Goal: Find specific page/section: Find specific page/section

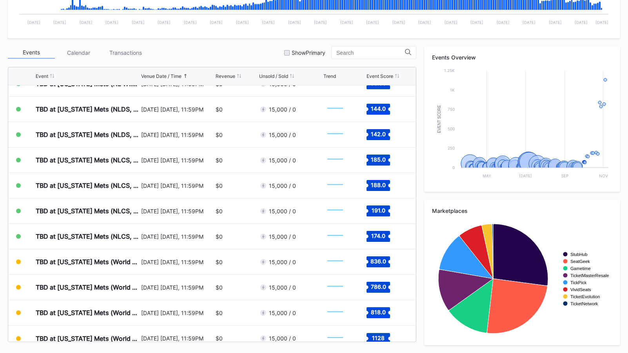
scroll to position [2111, 0]
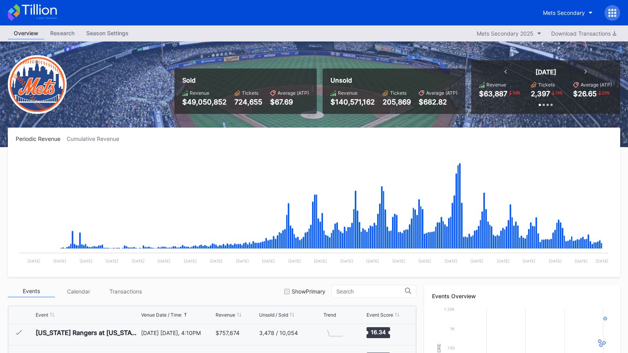
click at [51, 10] on icon at bounding box center [39, 9] width 35 height 11
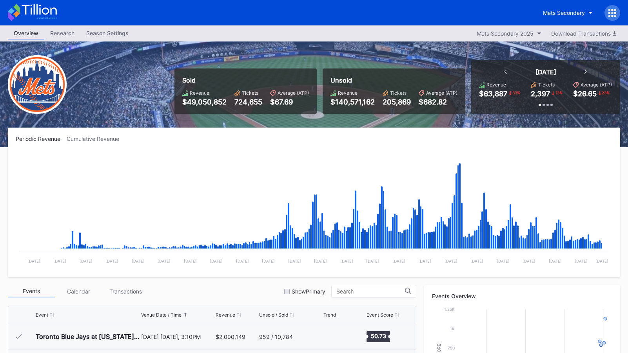
scroll to position [1960, 0]
click at [46, 12] on icon at bounding box center [32, 12] width 49 height 17
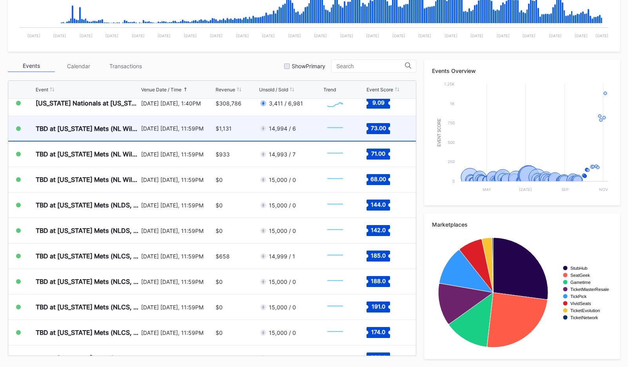
scroll to position [1988, 0]
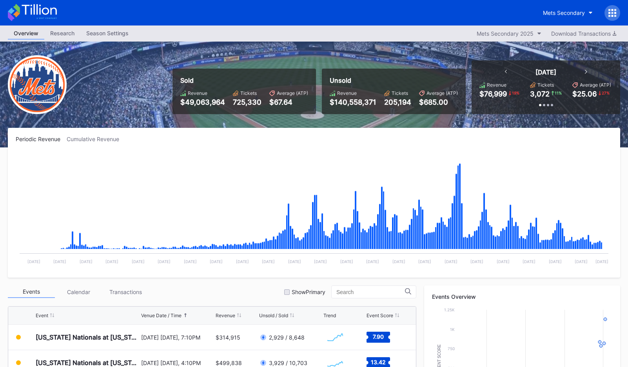
click at [45, 14] on icon at bounding box center [39, 9] width 35 height 11
click at [39, 14] on icon at bounding box center [32, 12] width 49 height 17
click at [550, 12] on div "Mets Secondary" at bounding box center [564, 12] width 42 height 7
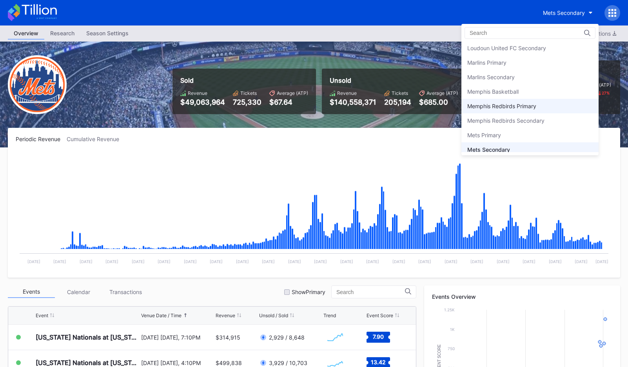
scroll to position [1132, 0]
click at [527, 75] on div "Marlins Secondary" at bounding box center [529, 76] width 137 height 14
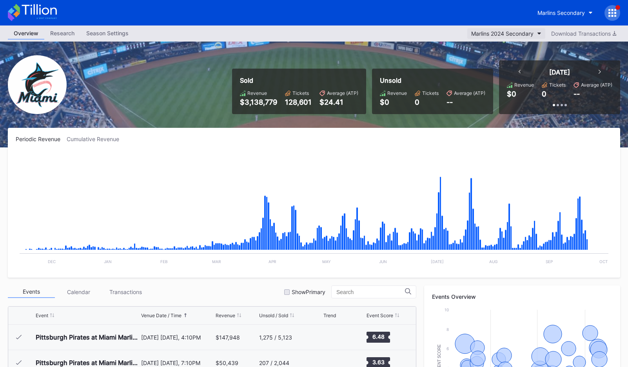
click at [495, 36] on div "Marlins 2024 Secondary" at bounding box center [502, 33] width 62 height 7
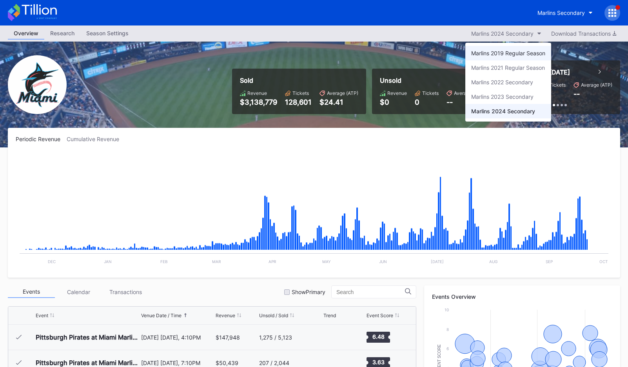
click at [493, 48] on div "Marlins 2019 Regular Season" at bounding box center [508, 53] width 86 height 14
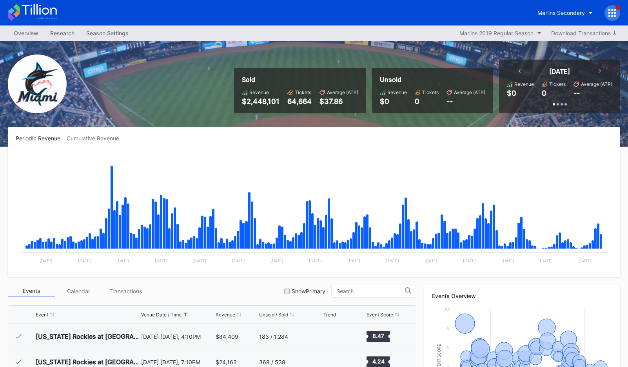
click at [48, 14] on icon at bounding box center [32, 12] width 49 height 17
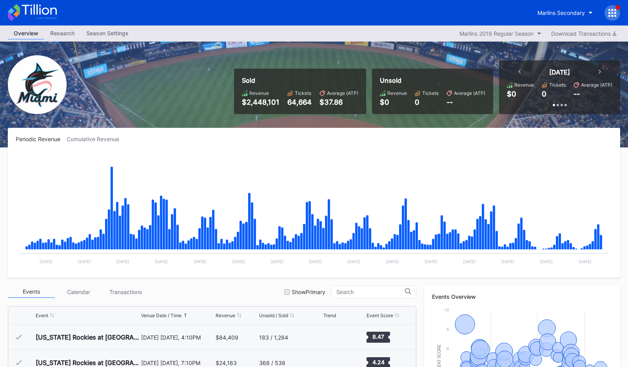
click at [614, 13] on icon at bounding box center [615, 13] width 2 height 2
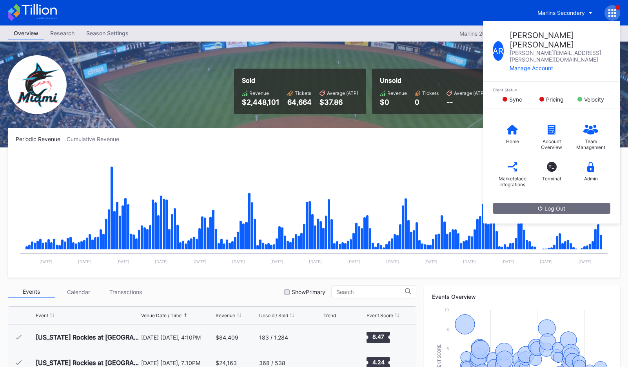
click at [441, 47] on div "Sold Revenue $2,448,101 Tickets 64,664 Average (ATP) $37.86 Unsold Revenue $0 T…" at bounding box center [314, 95] width 628 height 106
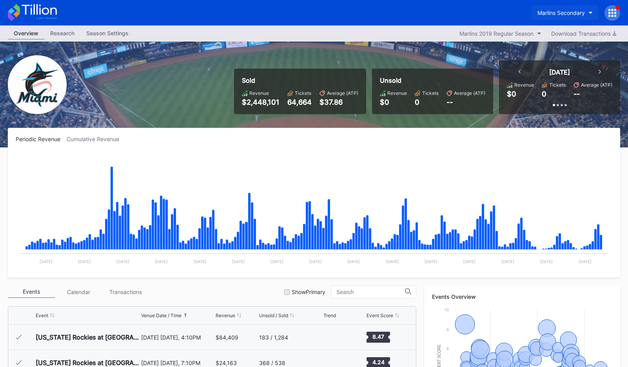
click at [562, 6] on button "Marlins Secondary" at bounding box center [564, 12] width 67 height 14
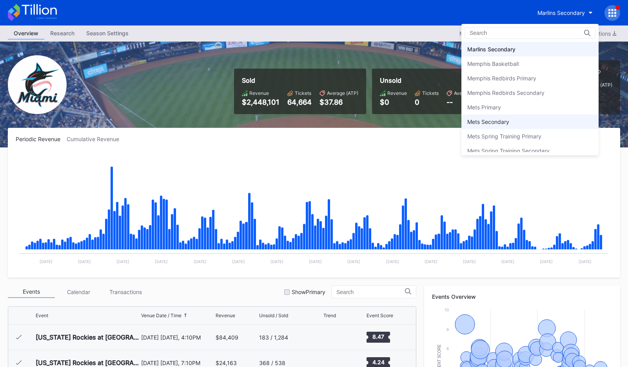
scroll to position [1166, 0]
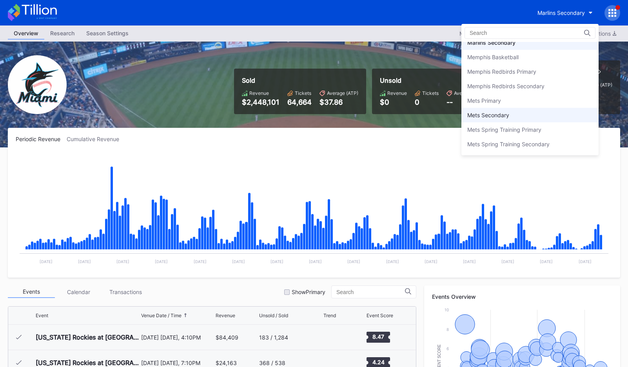
click at [539, 118] on div "Mets Secondary" at bounding box center [529, 115] width 137 height 14
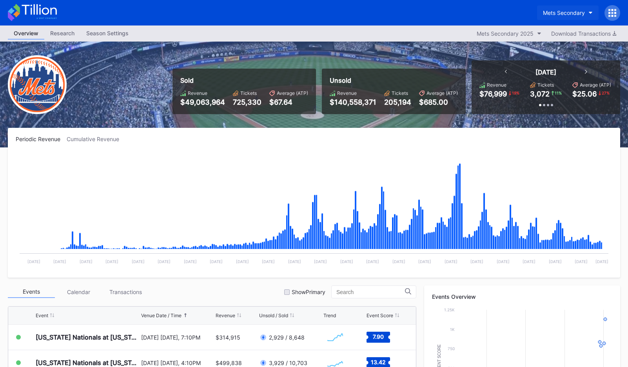
click at [562, 16] on button "Mets Secondary" at bounding box center [567, 12] width 61 height 14
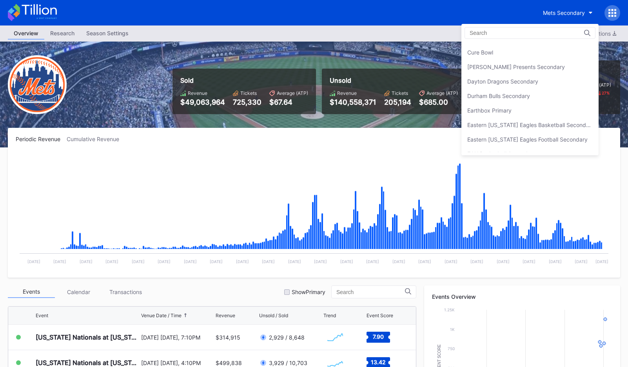
scroll to position [533, 0]
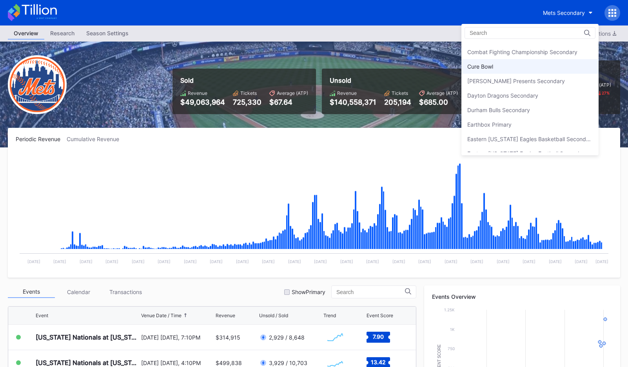
click at [547, 71] on div "Cure Bowl" at bounding box center [529, 66] width 137 height 14
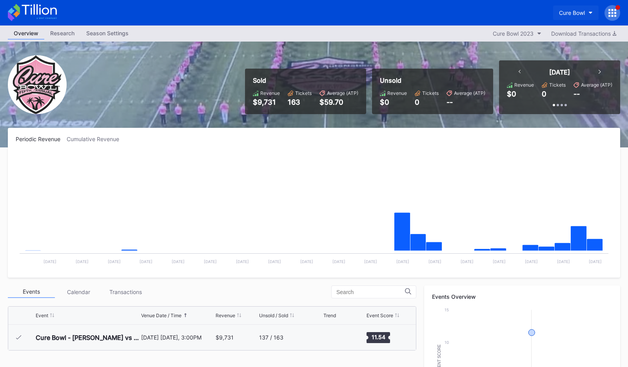
click at [557, 10] on button "Cure Bowl" at bounding box center [575, 12] width 45 height 14
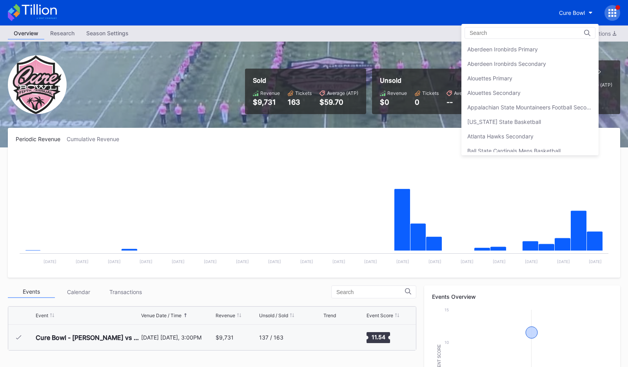
scroll to position [551, 0]
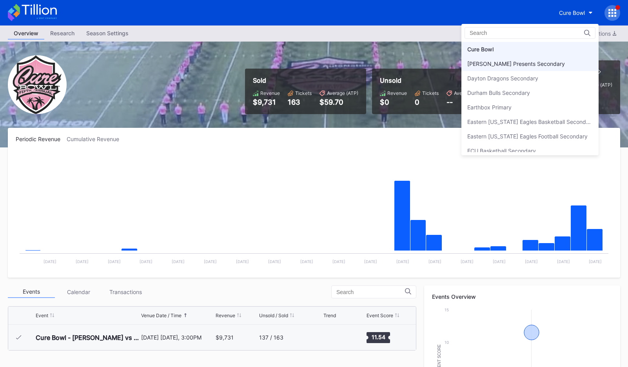
click at [537, 66] on div "[PERSON_NAME] Presents Secondary" at bounding box center [516, 63] width 98 height 7
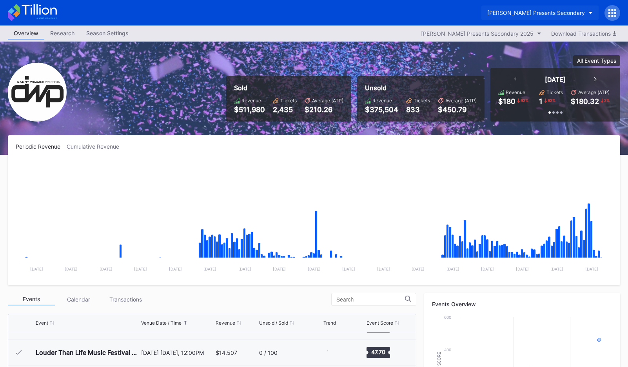
scroll to position [253, 0]
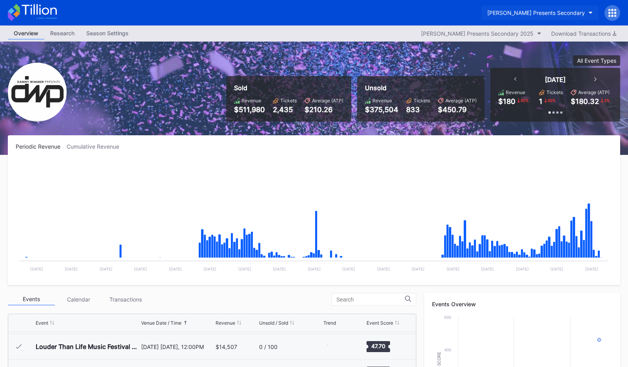
click at [560, 16] on button "[PERSON_NAME] Presents Secondary" at bounding box center [539, 12] width 117 height 14
